Goal: Transaction & Acquisition: Book appointment/travel/reservation

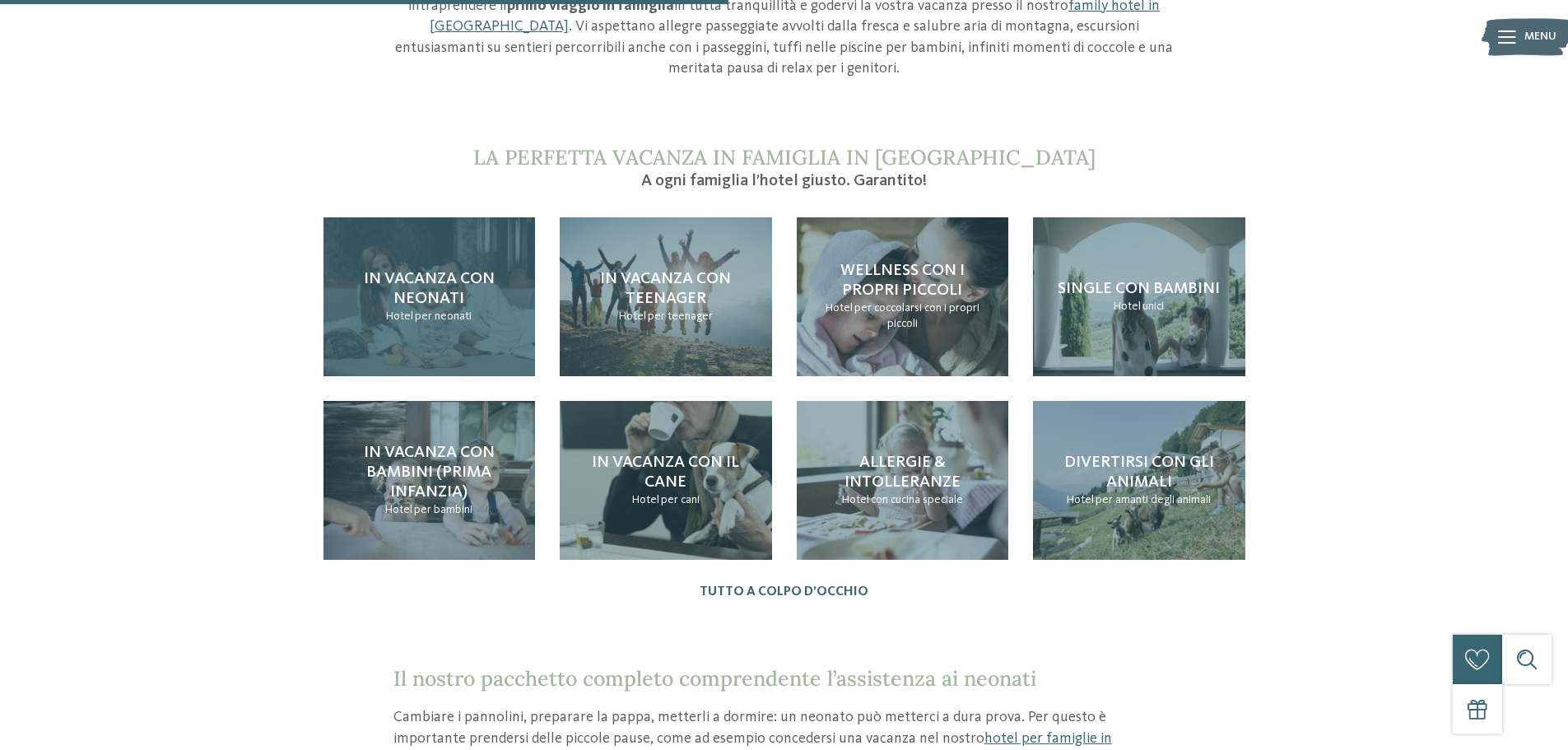
click at [389, 296] on div "In vacanza con neonati Hotel per neonati" at bounding box center [430, 297] width 212 height 159
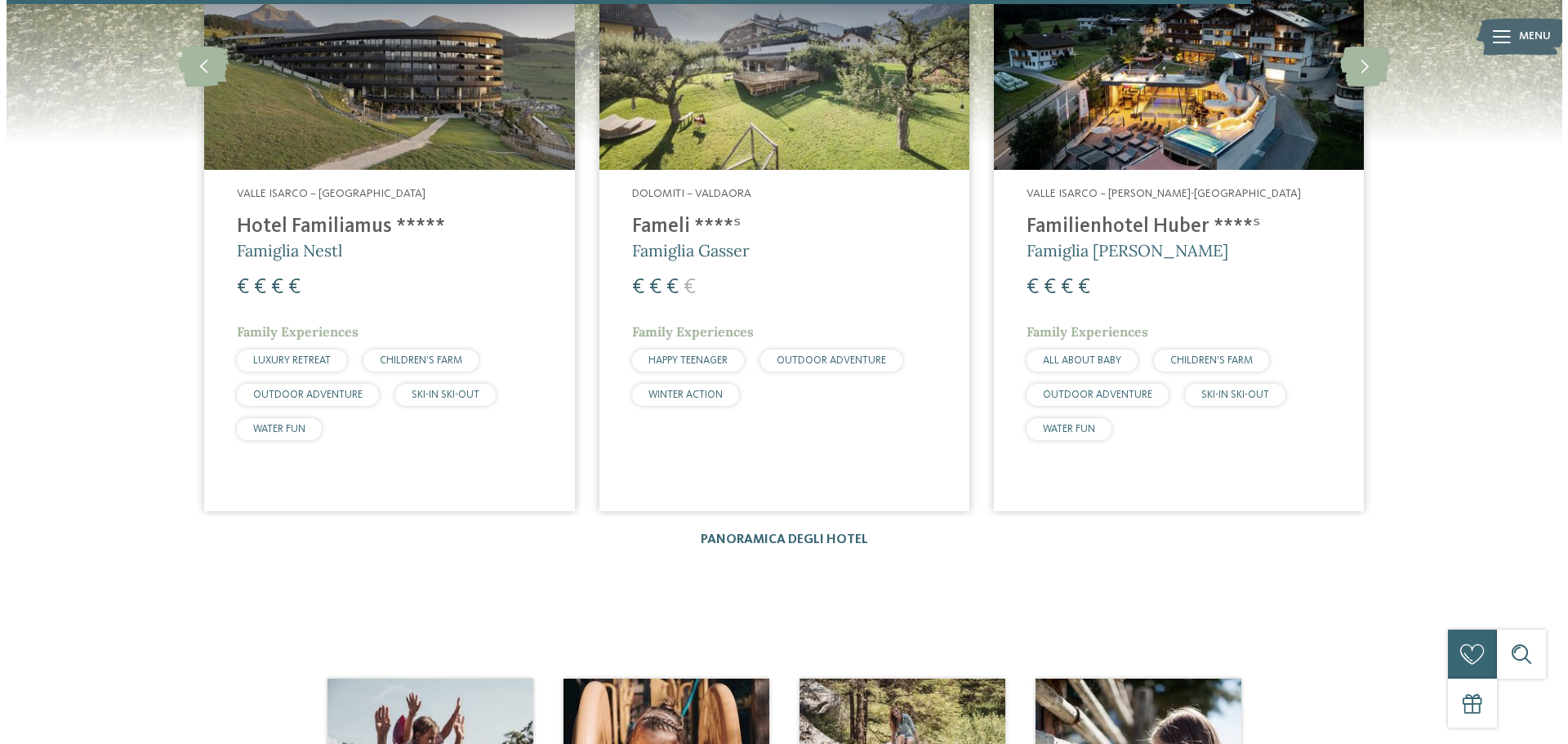
scroll to position [2696, 0]
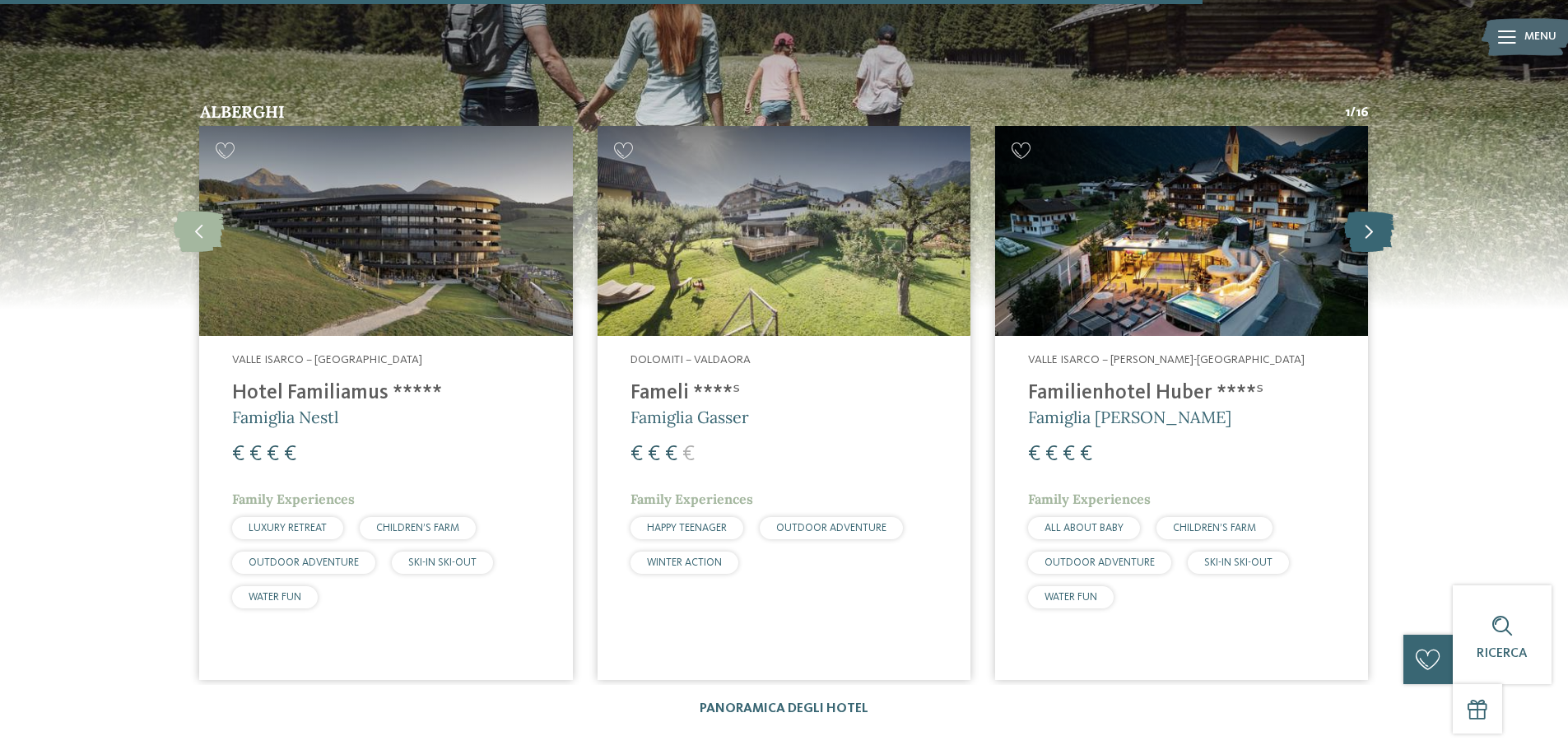
click at [1357, 211] on icon at bounding box center [1369, 231] width 50 height 41
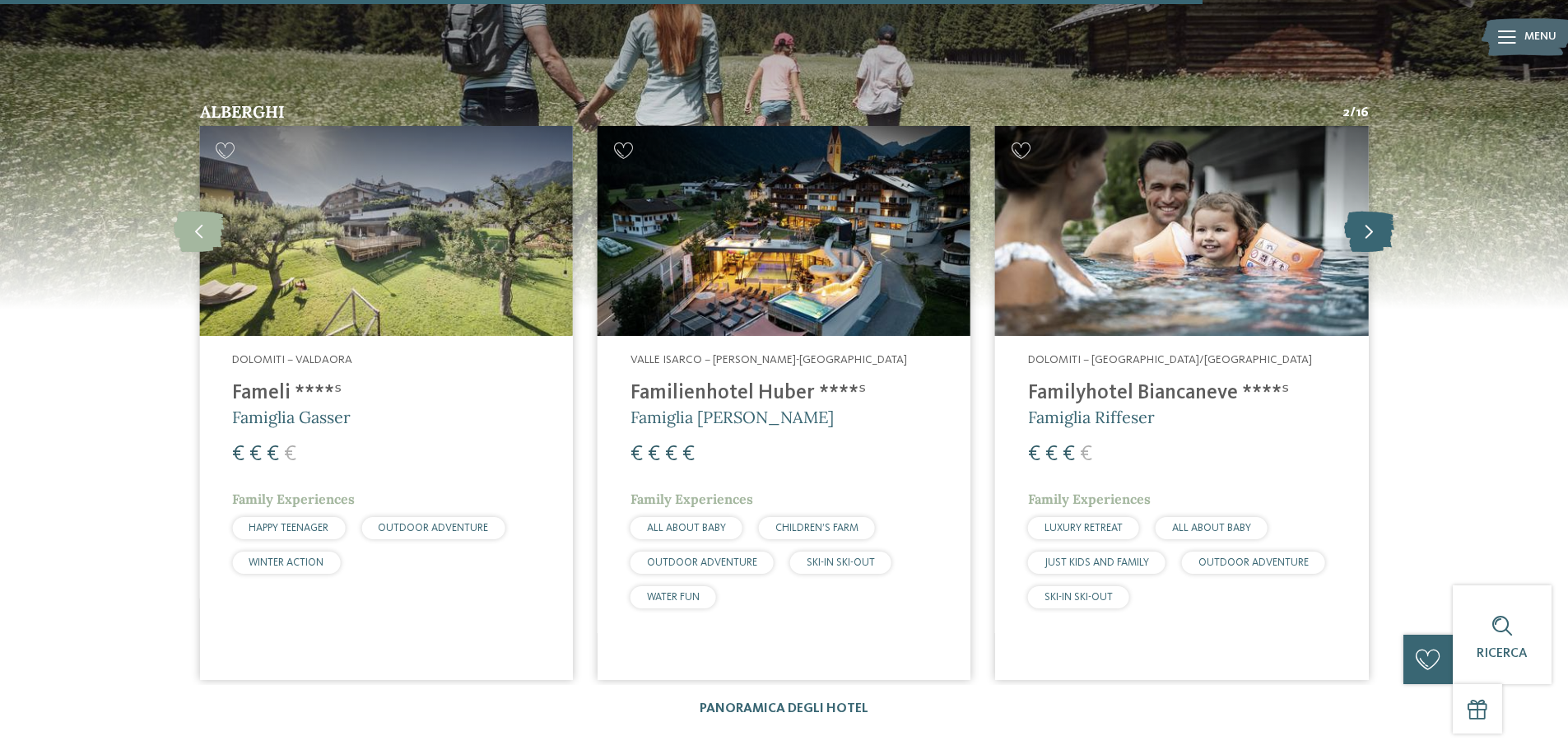
click at [1357, 211] on icon at bounding box center [1369, 231] width 50 height 41
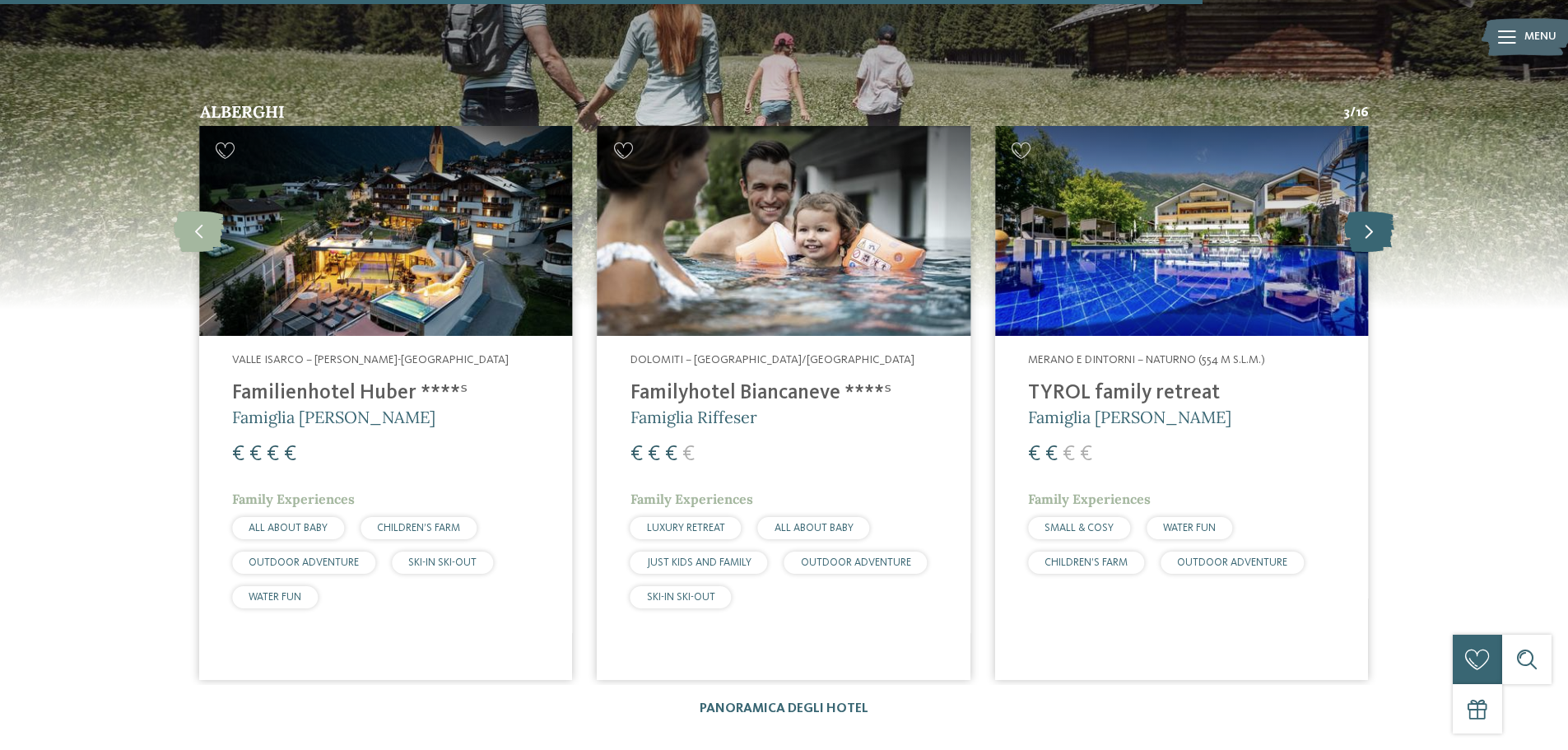
click at [1357, 211] on icon at bounding box center [1369, 231] width 50 height 41
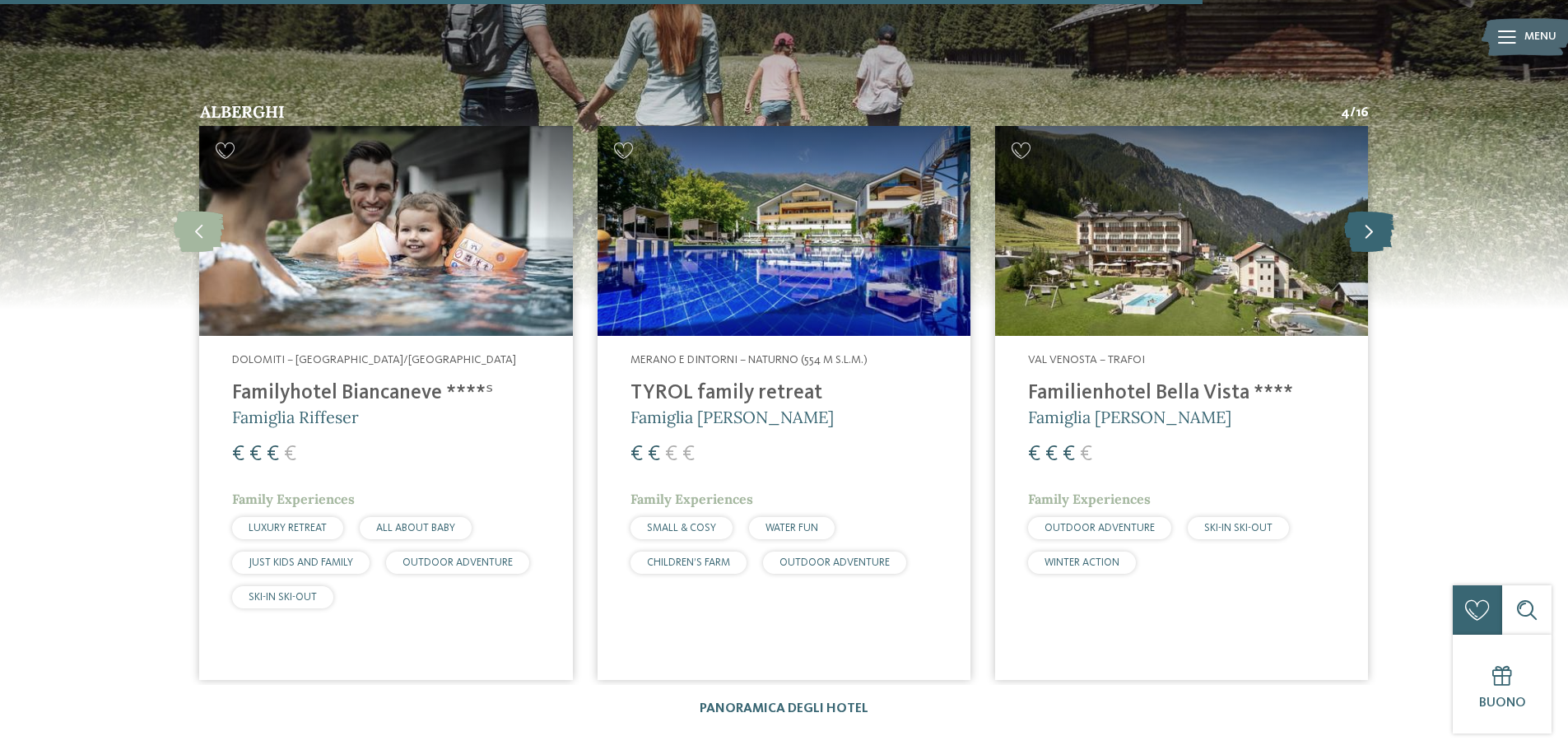
click at [1357, 211] on icon at bounding box center [1369, 231] width 50 height 41
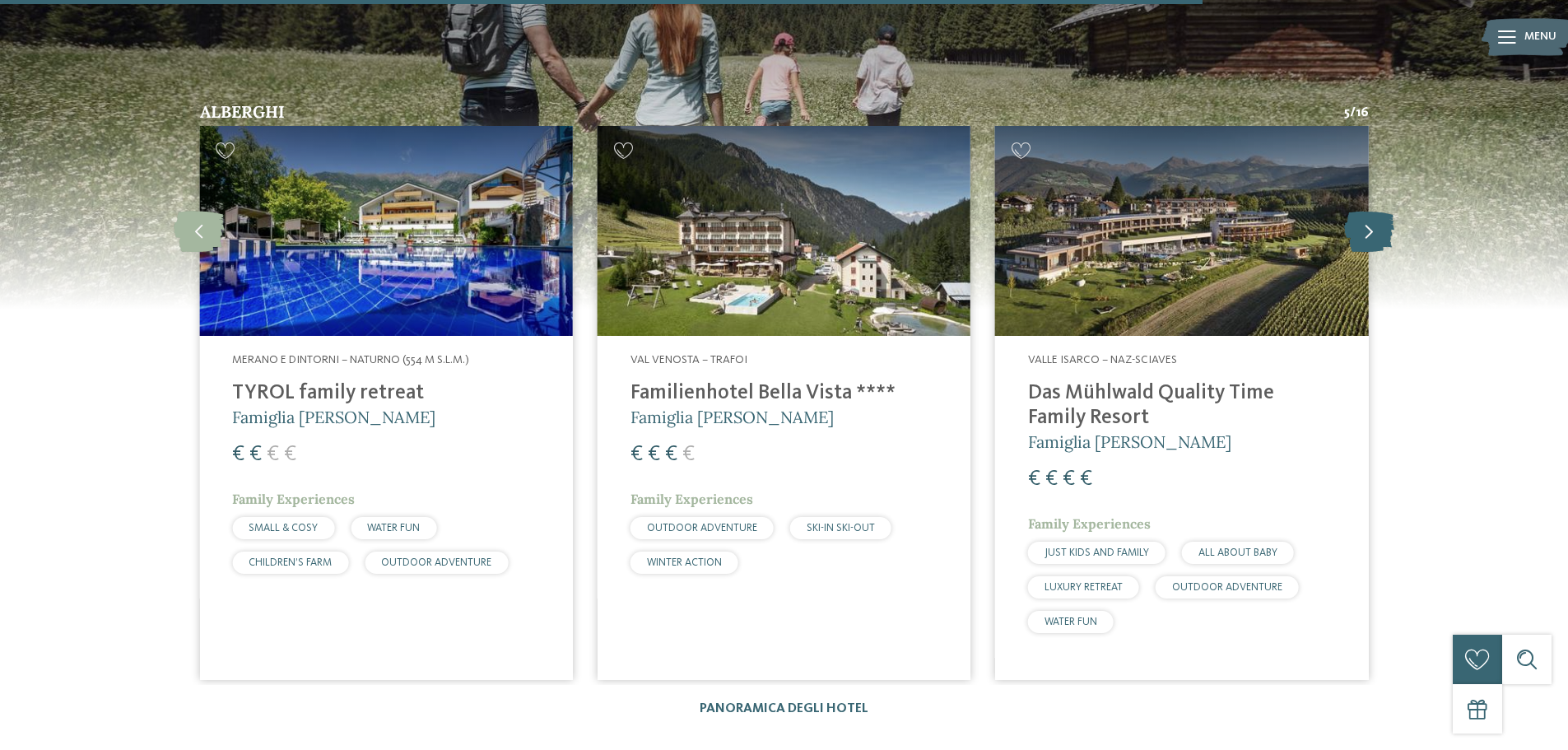
click at [1357, 211] on icon at bounding box center [1369, 231] width 50 height 41
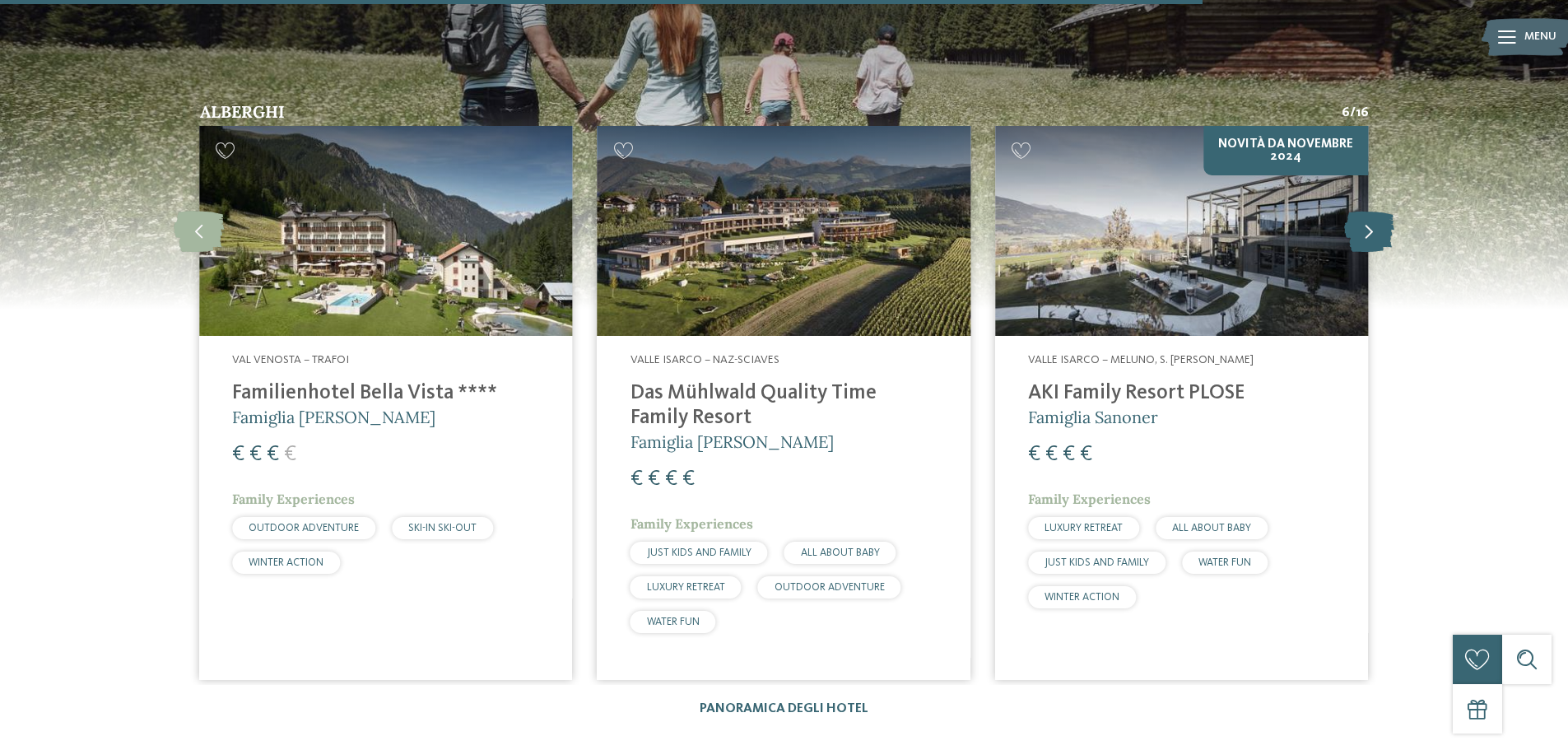
click at [1357, 211] on icon at bounding box center [1369, 231] width 50 height 41
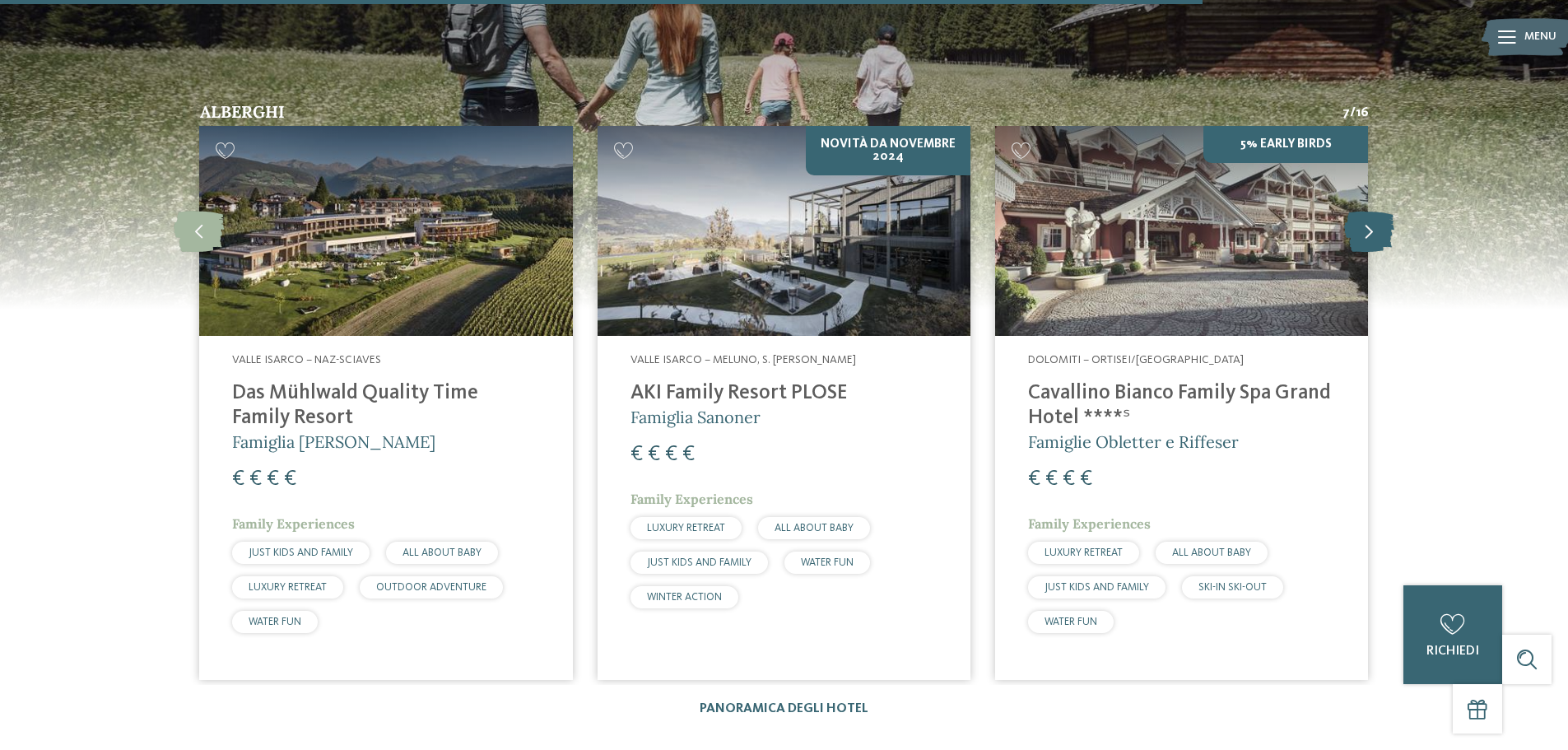
click at [1357, 211] on icon at bounding box center [1369, 231] width 50 height 41
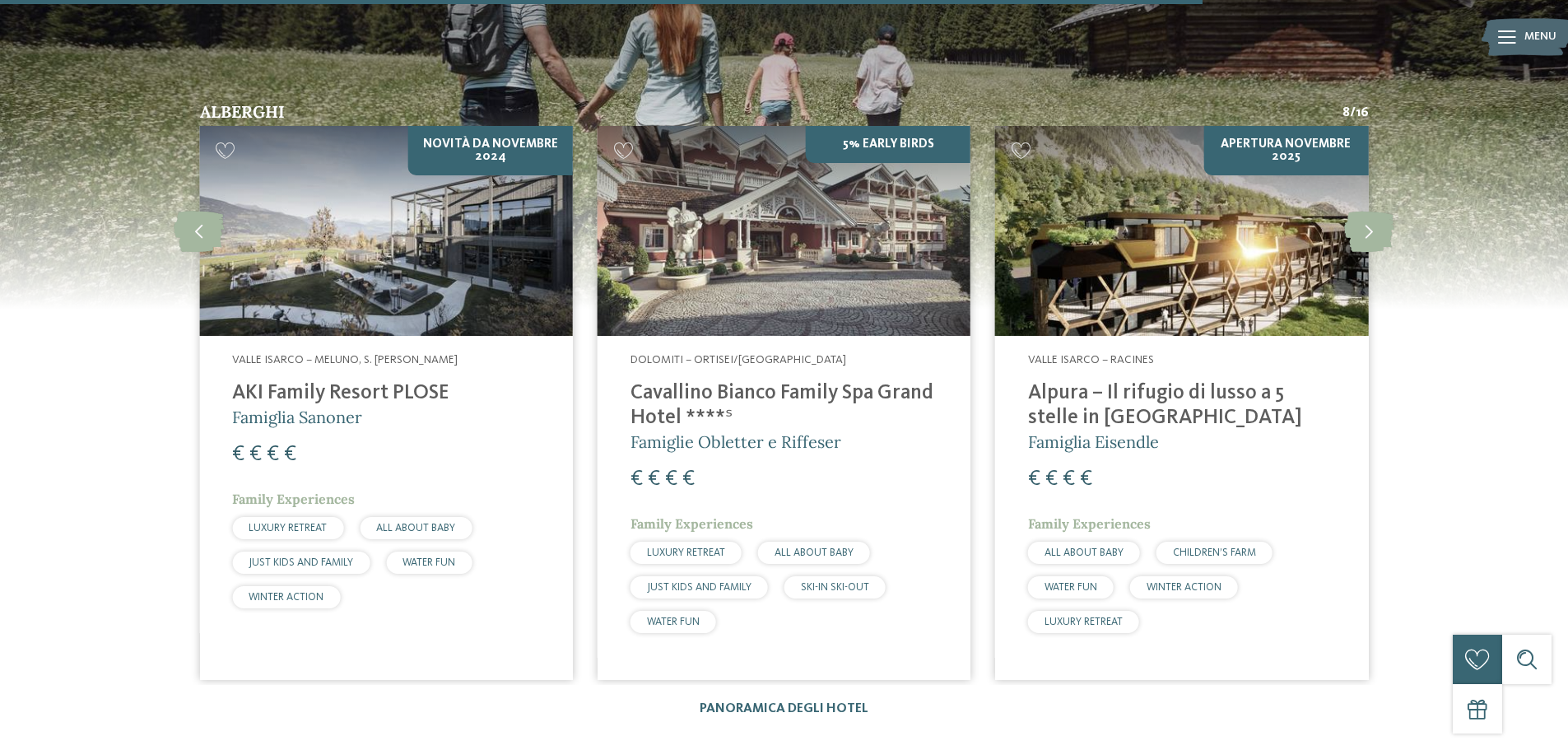
click at [1233, 255] on img at bounding box center [1182, 230] width 373 height 210
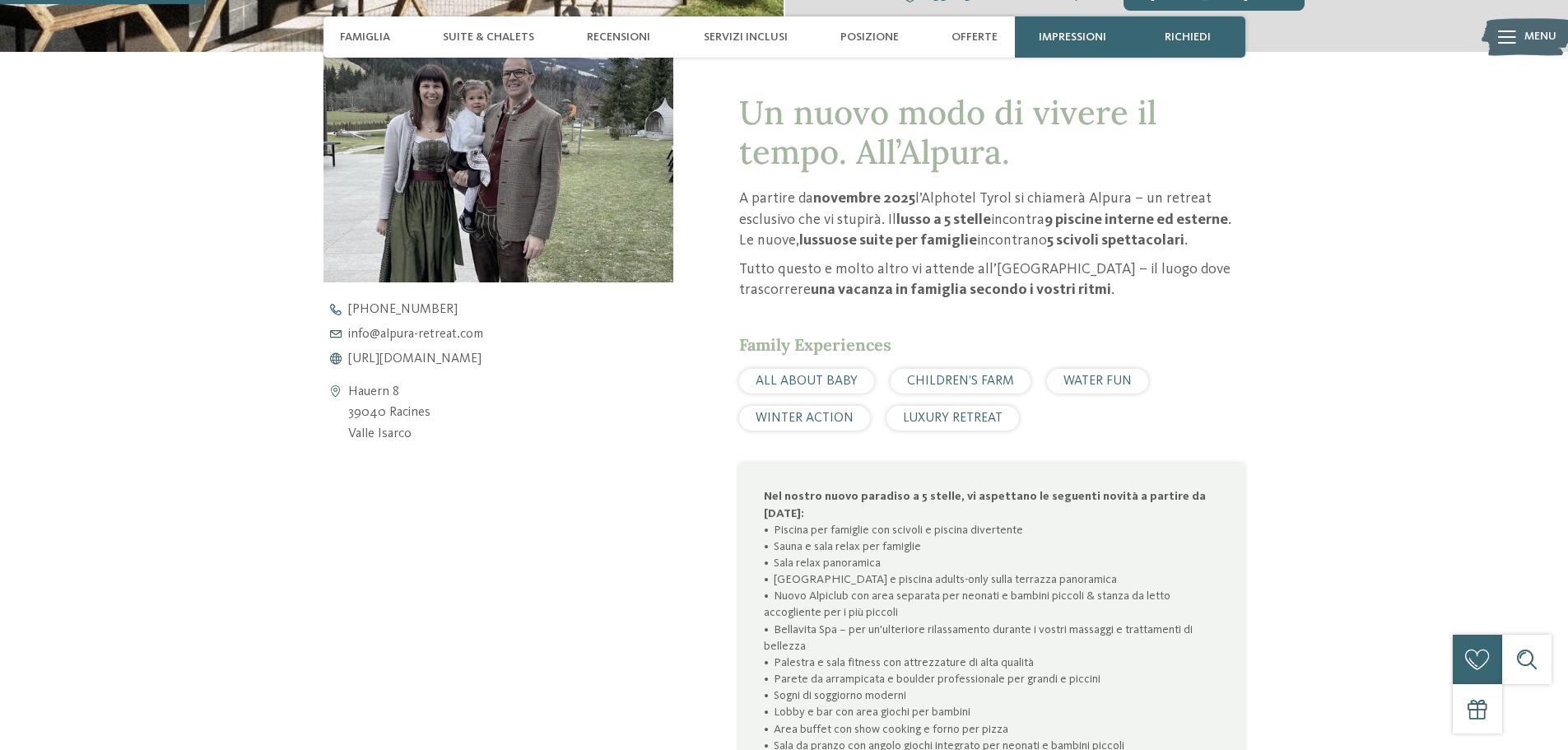
scroll to position [741, 0]
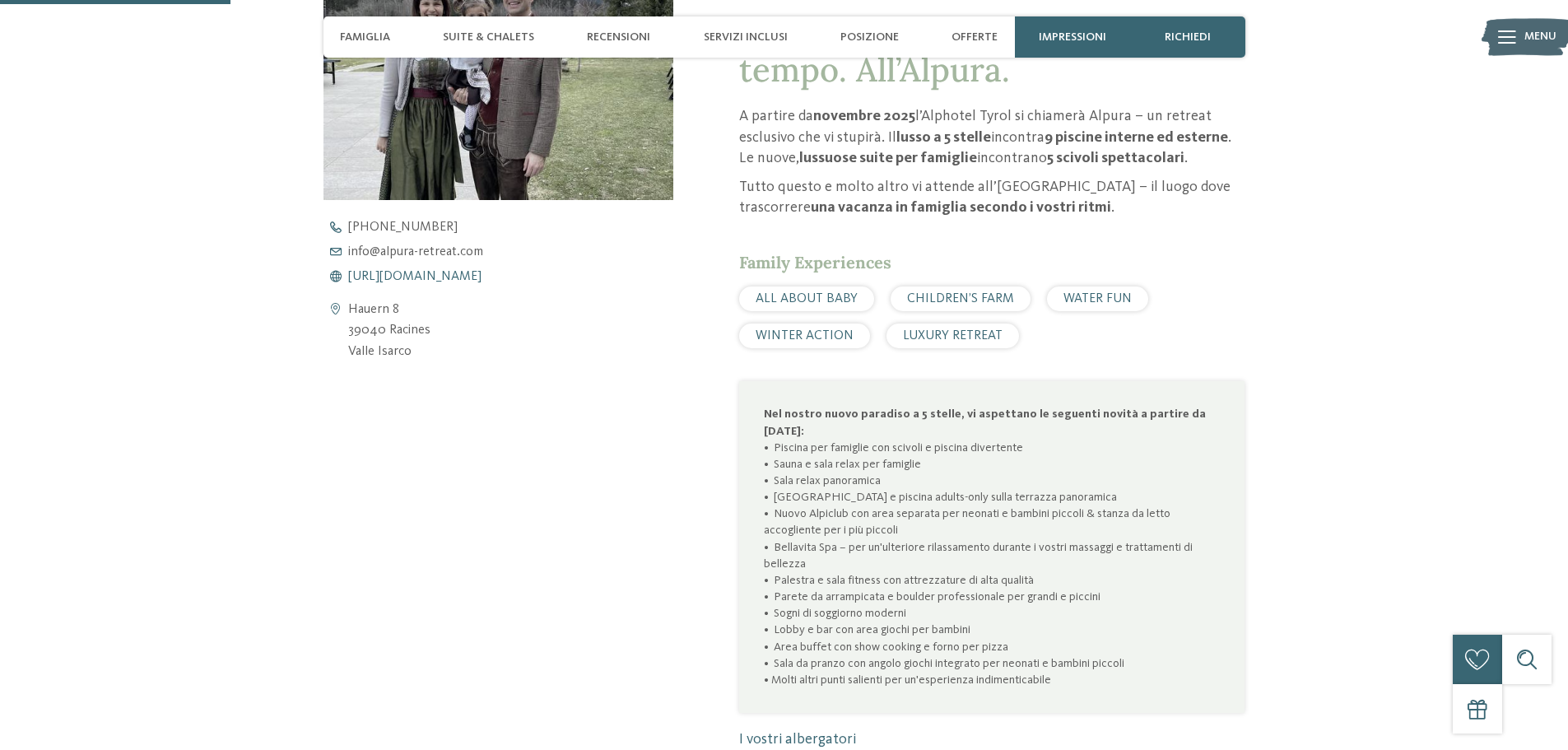
click at [461, 277] on span "[URL][DOMAIN_NAME]" at bounding box center [415, 277] width 133 height 13
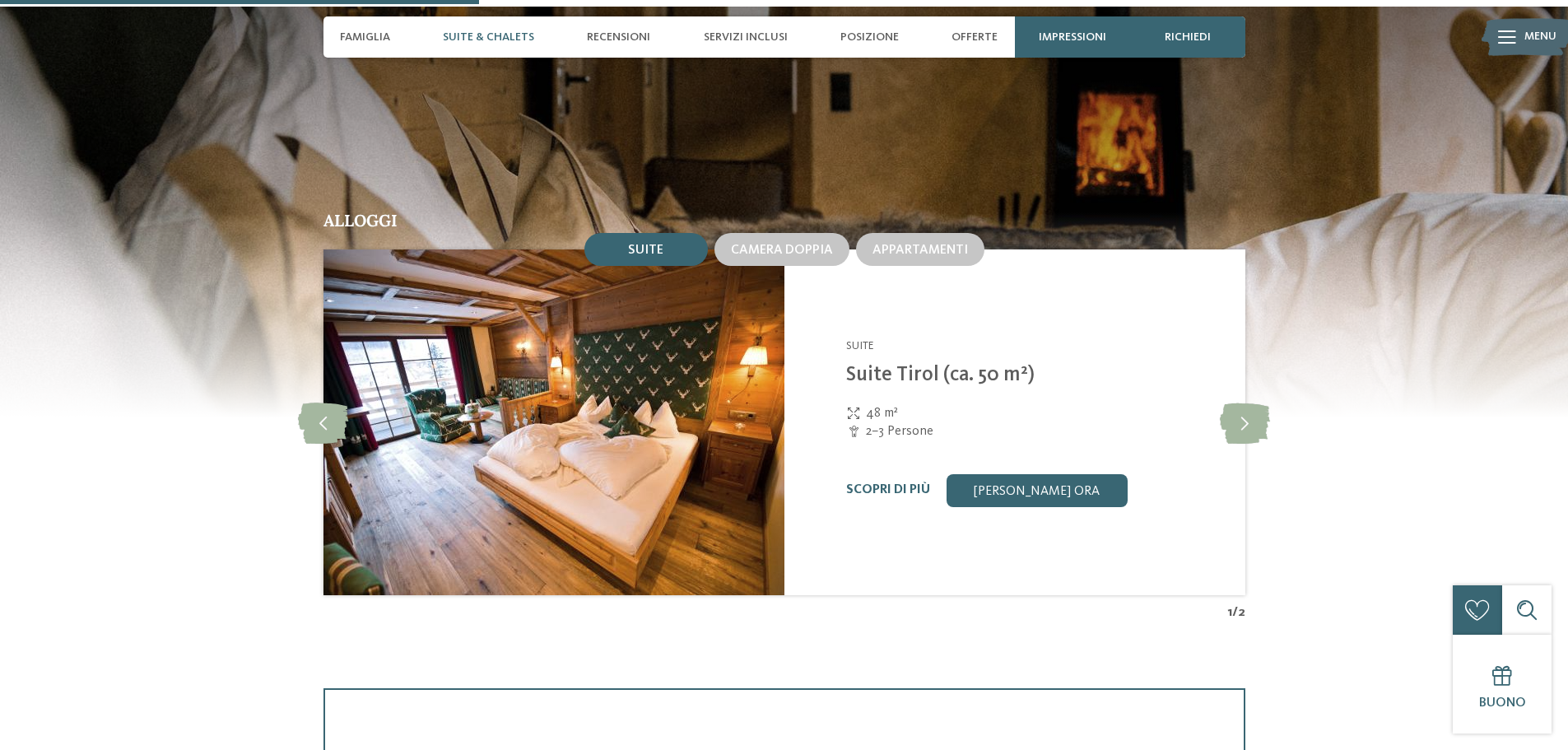
scroll to position [1648, 0]
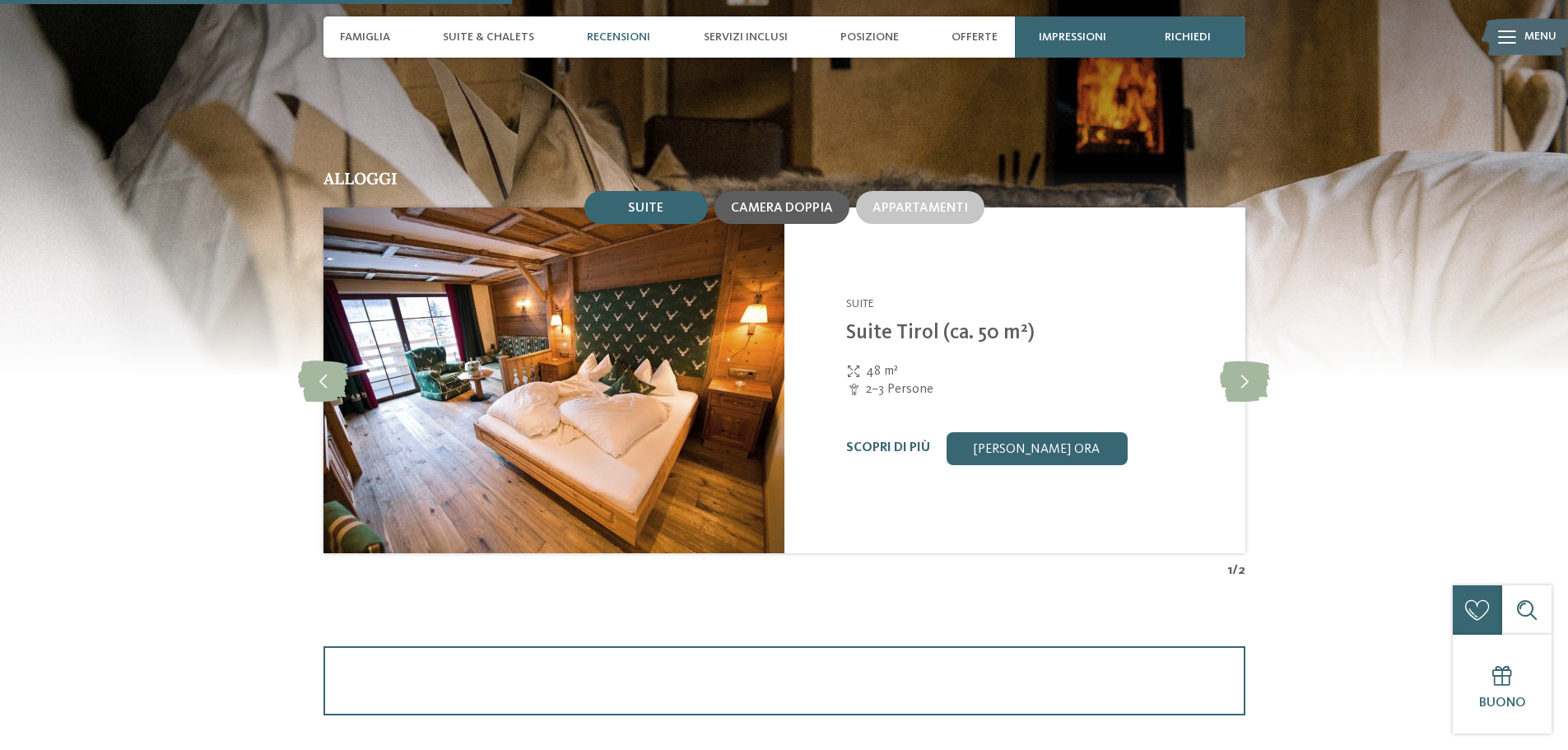
click at [734, 207] on span "Camera doppia" at bounding box center [782, 208] width 102 height 13
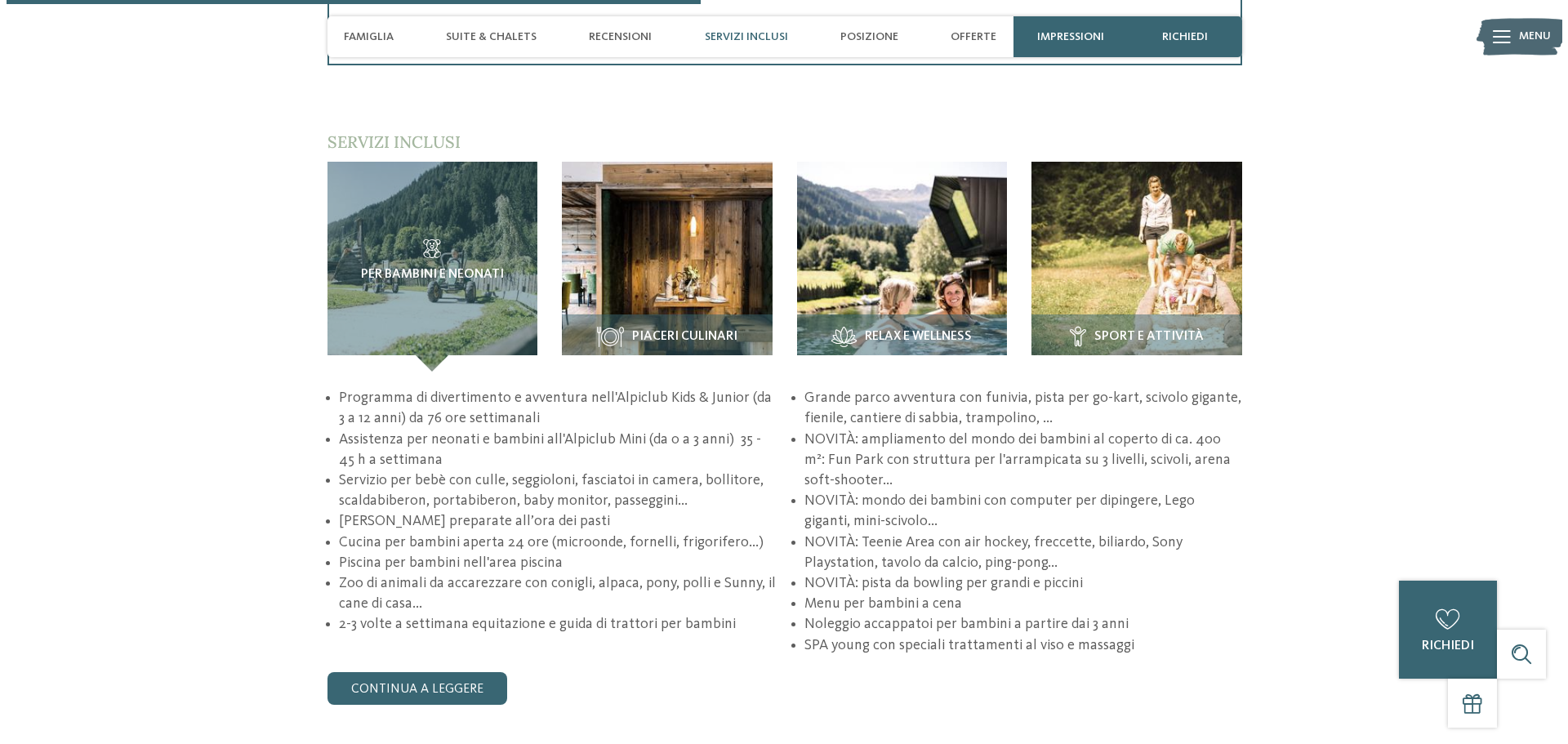
scroll to position [2370, 0]
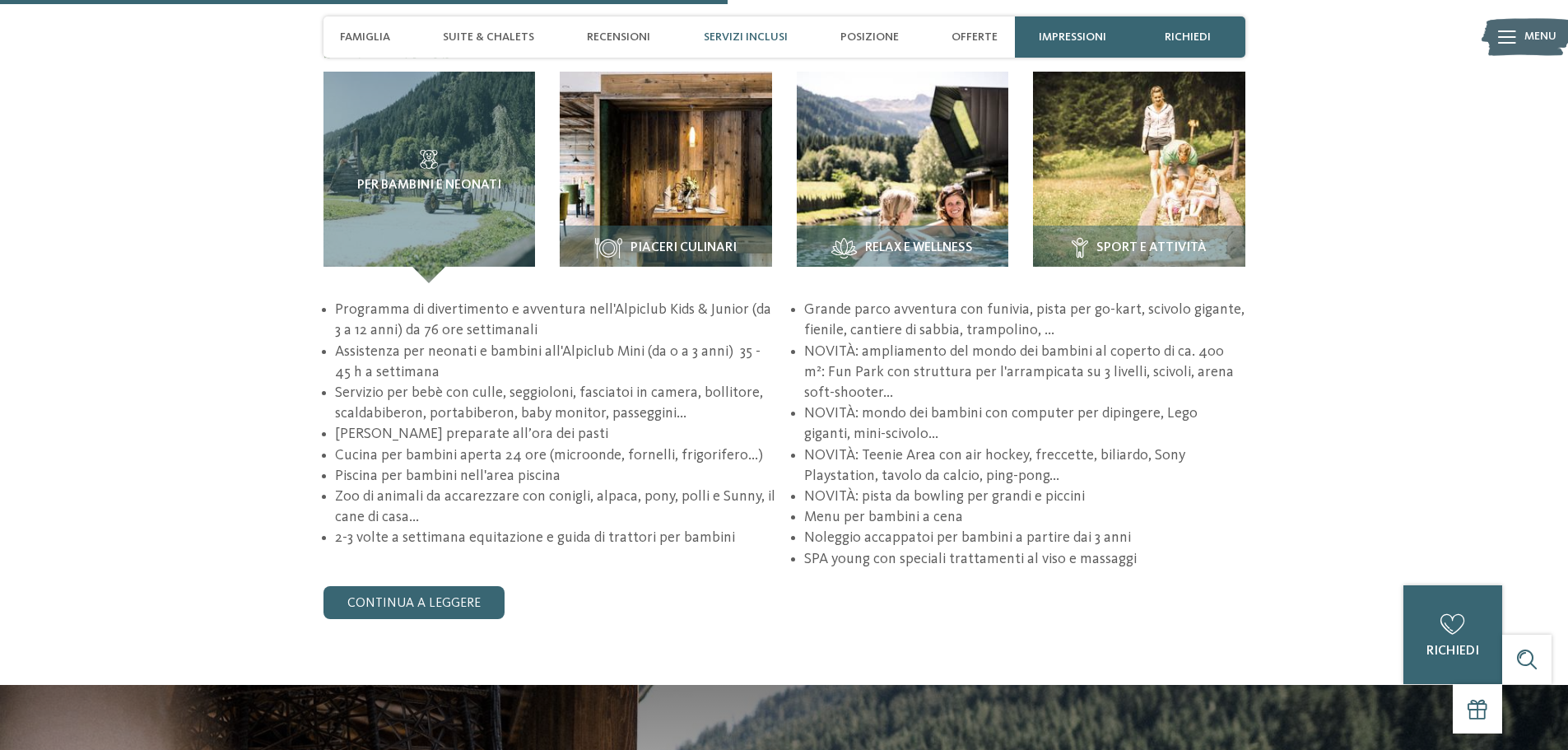
drag, startPoint x: 453, startPoint y: 591, endPoint x: 471, endPoint y: 488, distance: 104.6
click at [453, 591] on link "continua a leggere" at bounding box center [414, 603] width 181 height 33
